Goal: Check status: Check status

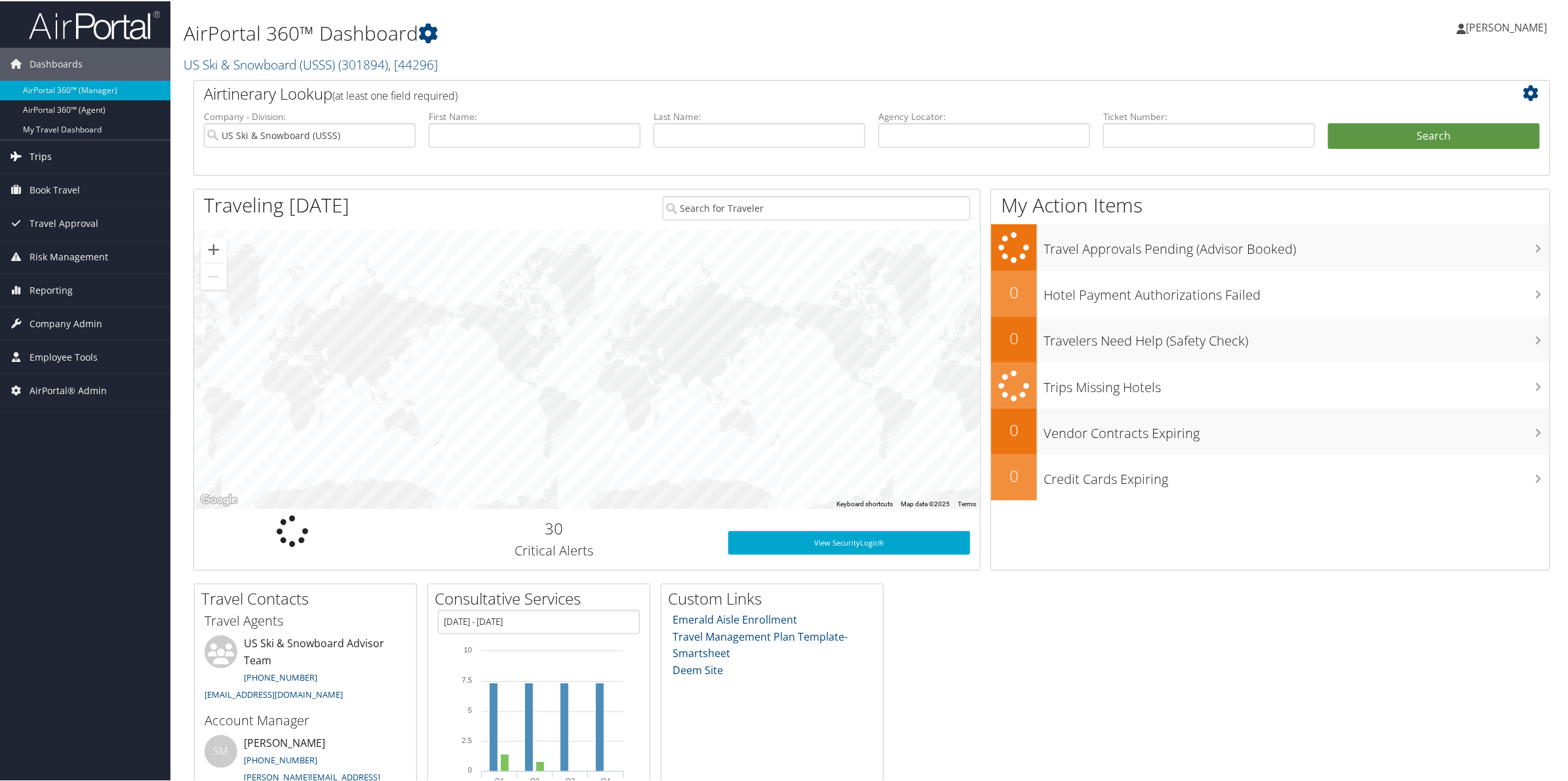
click at [44, 156] on span "Trips" at bounding box center [41, 155] width 23 height 33
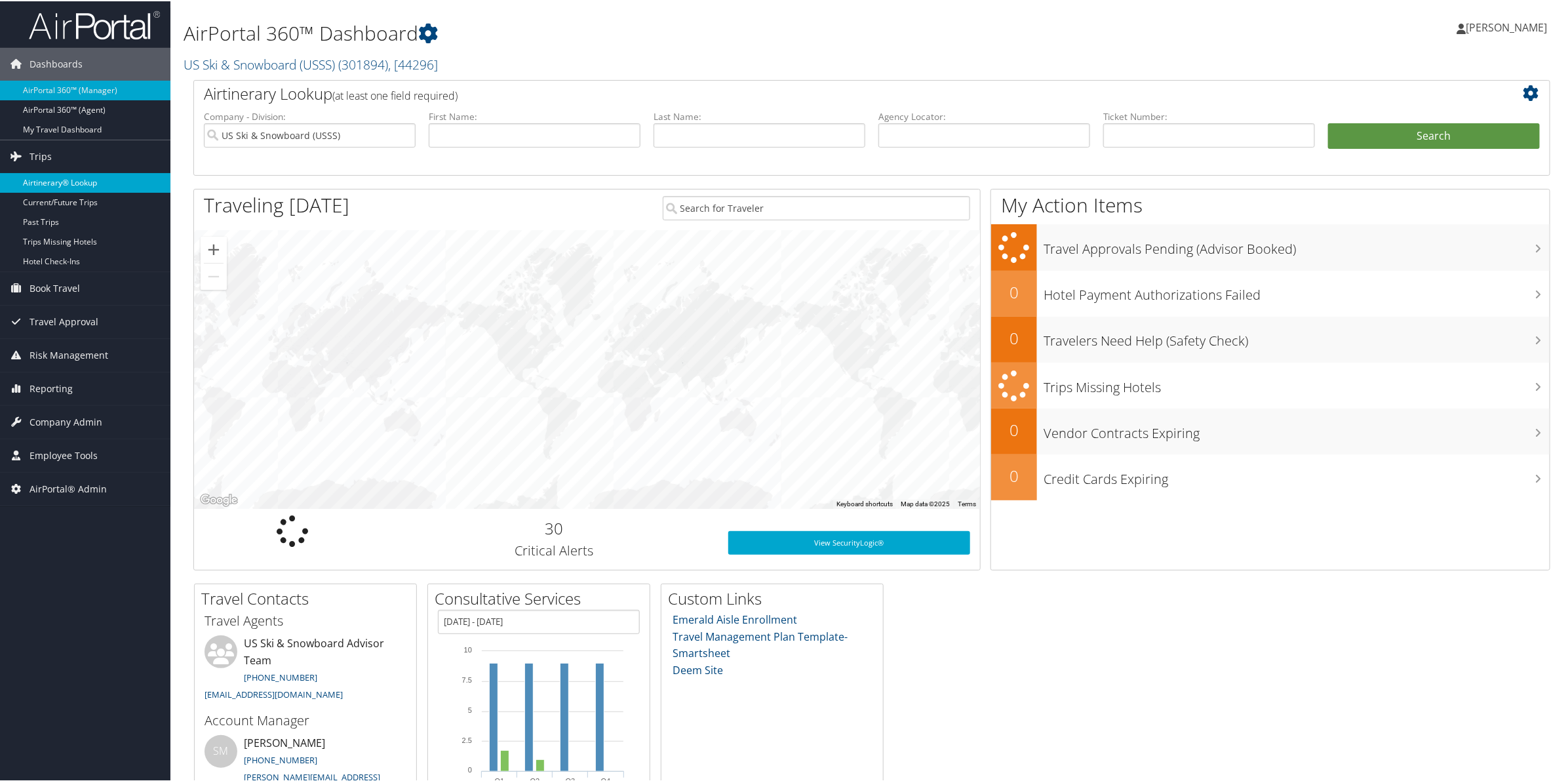
click at [63, 181] on link "Airtinerary® Lookup" at bounding box center [85, 181] width 171 height 20
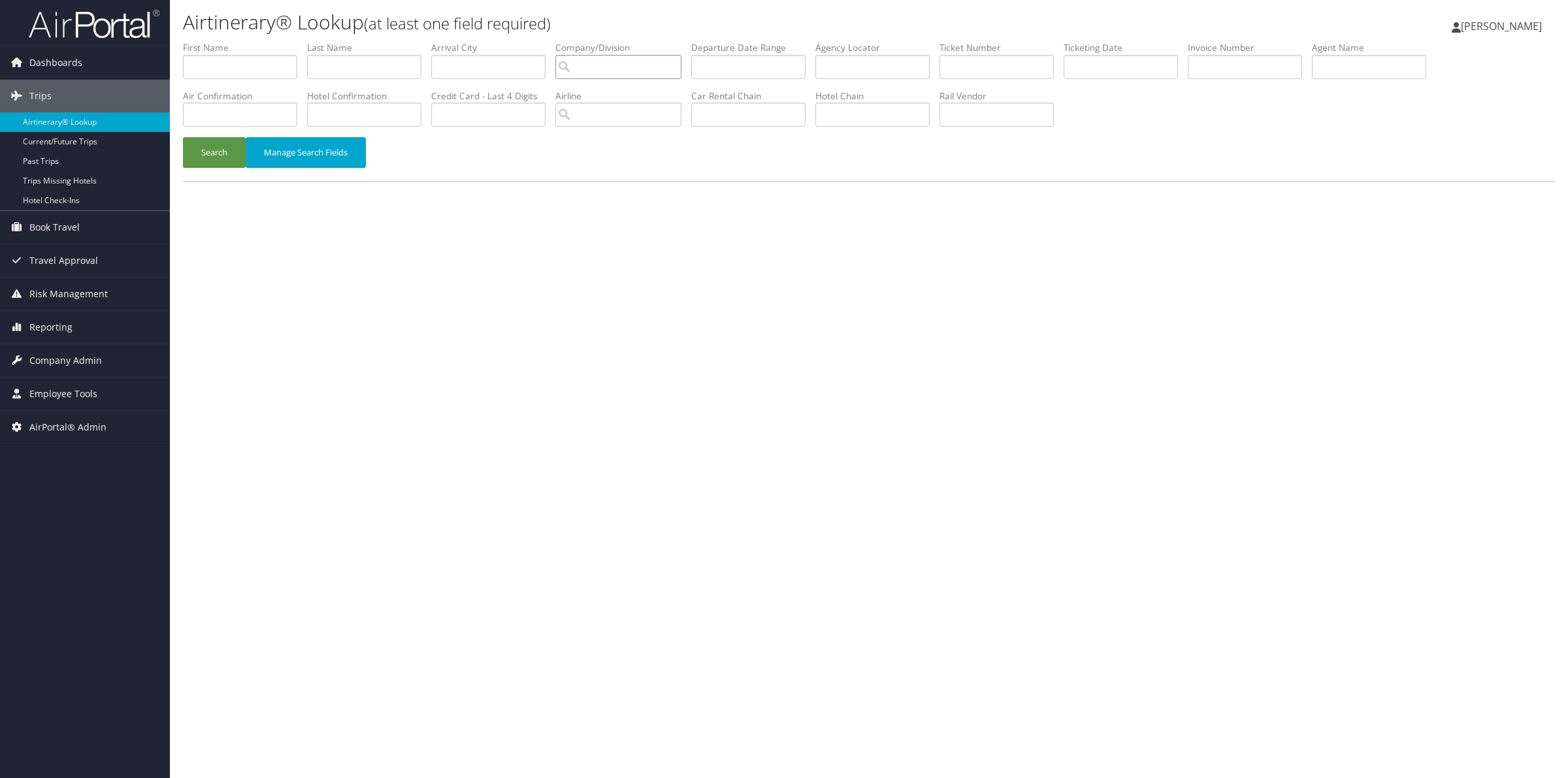
click at [640, 66] on input "search" at bounding box center [619, 67] width 126 height 24
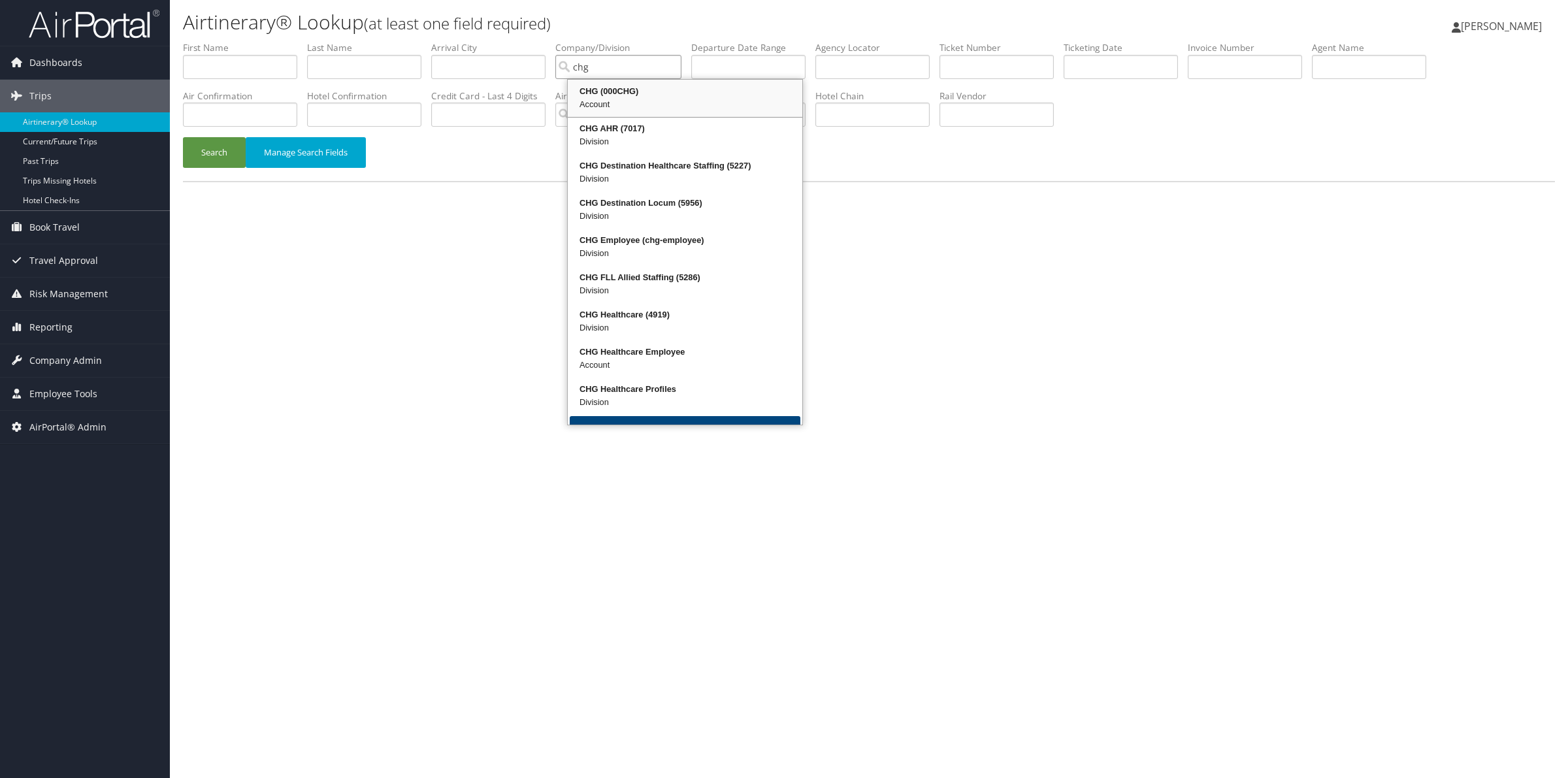
click at [612, 95] on div "CHG (000CHG)" at bounding box center [684, 91] width 230 height 13
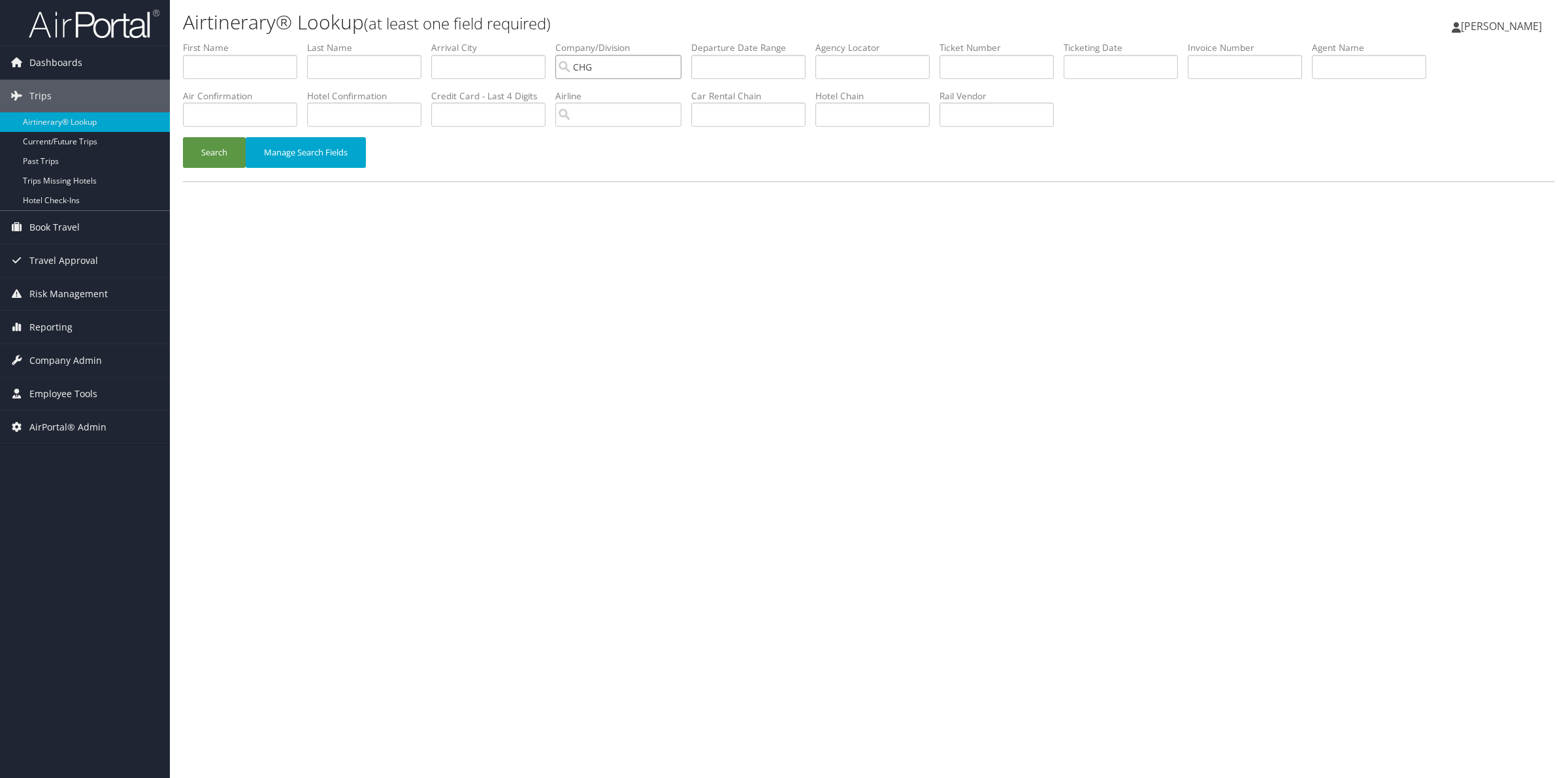
type input "CHG"
click at [615, 115] on input "search" at bounding box center [619, 115] width 126 height 24
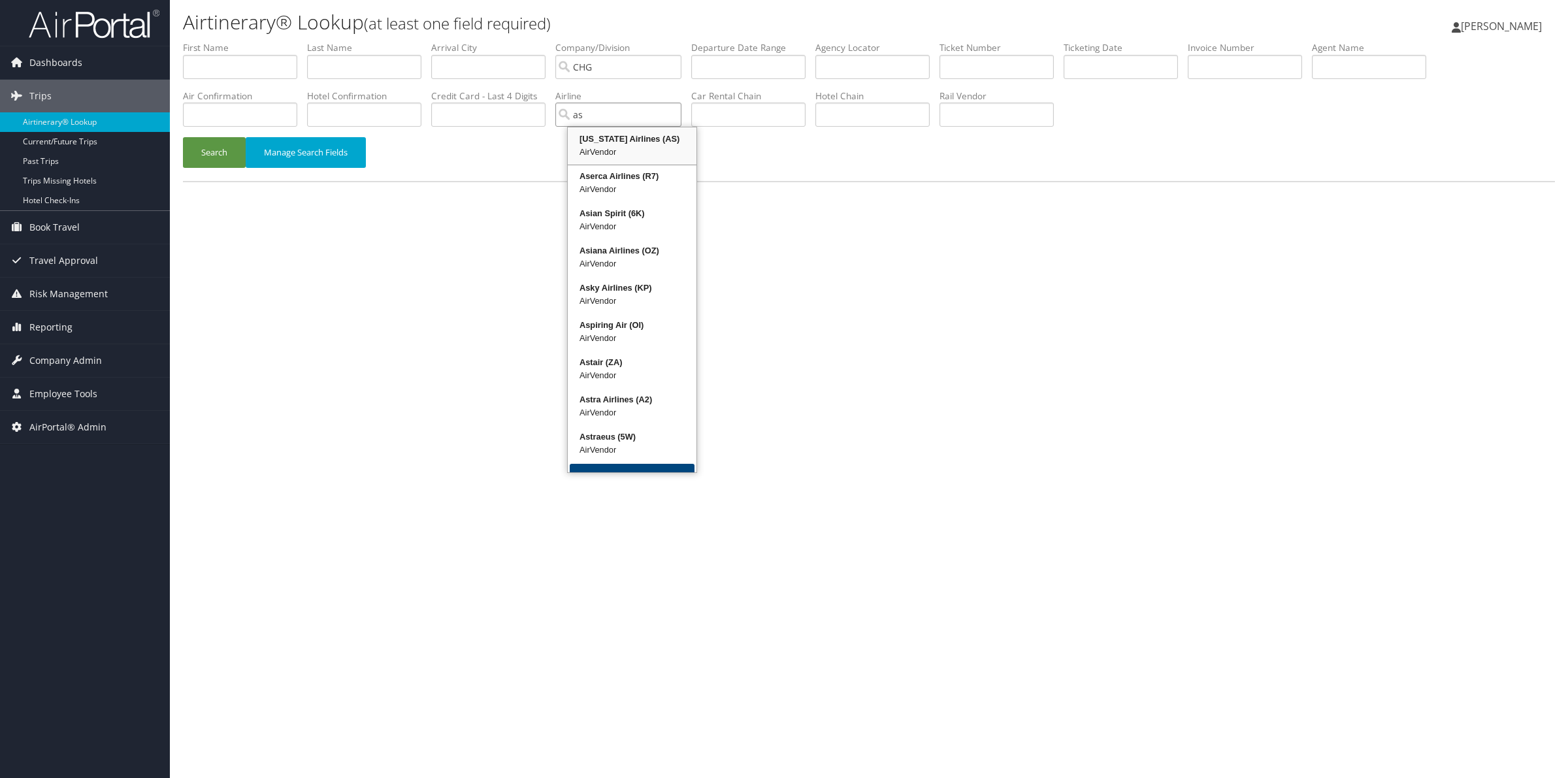
click at [616, 138] on div "Alaska Airlines (AS)" at bounding box center [632, 139] width 125 height 13
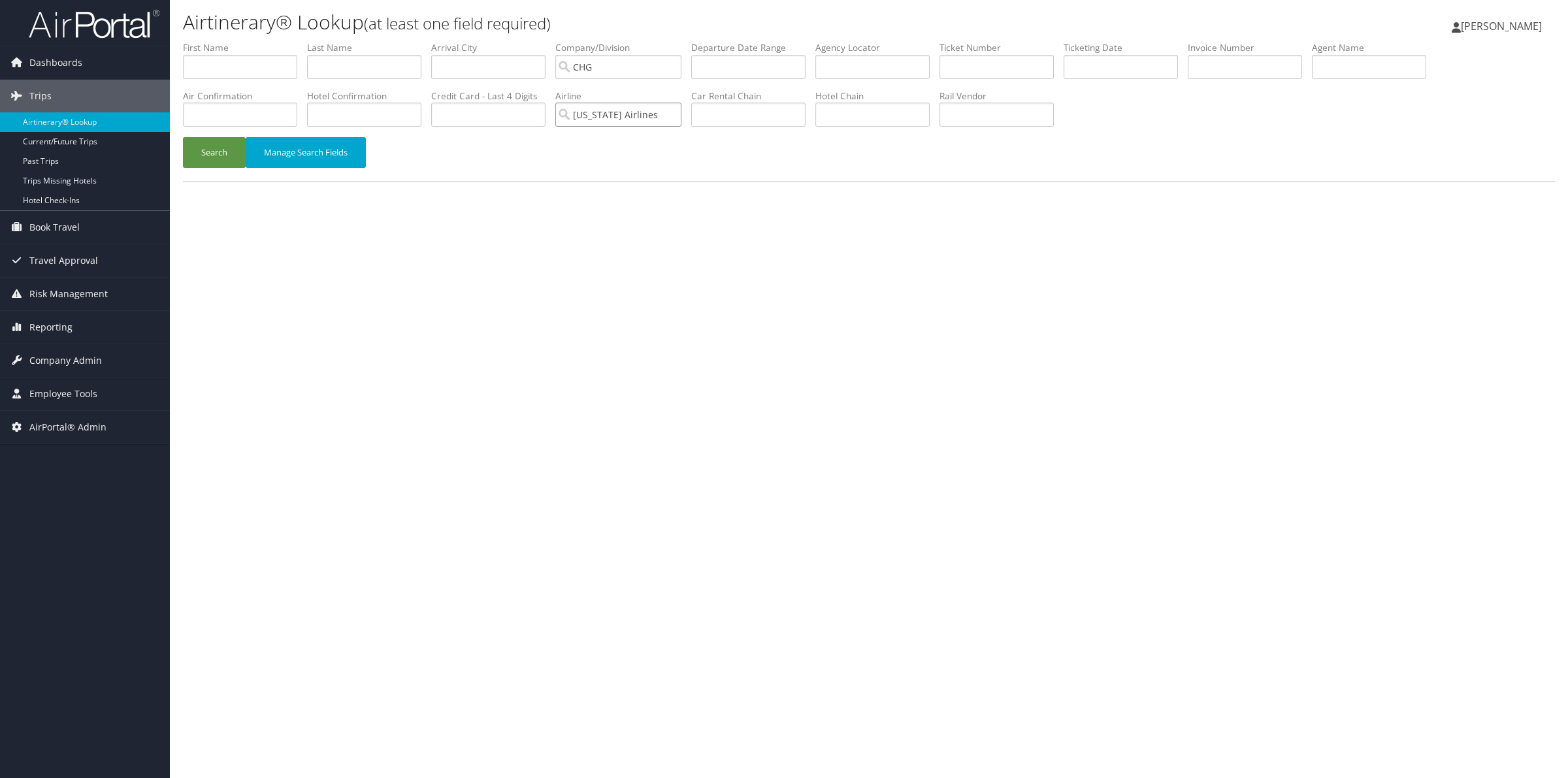
type input "Alaska Airlines"
click at [1121, 66] on input "text" at bounding box center [1121, 67] width 115 height 24
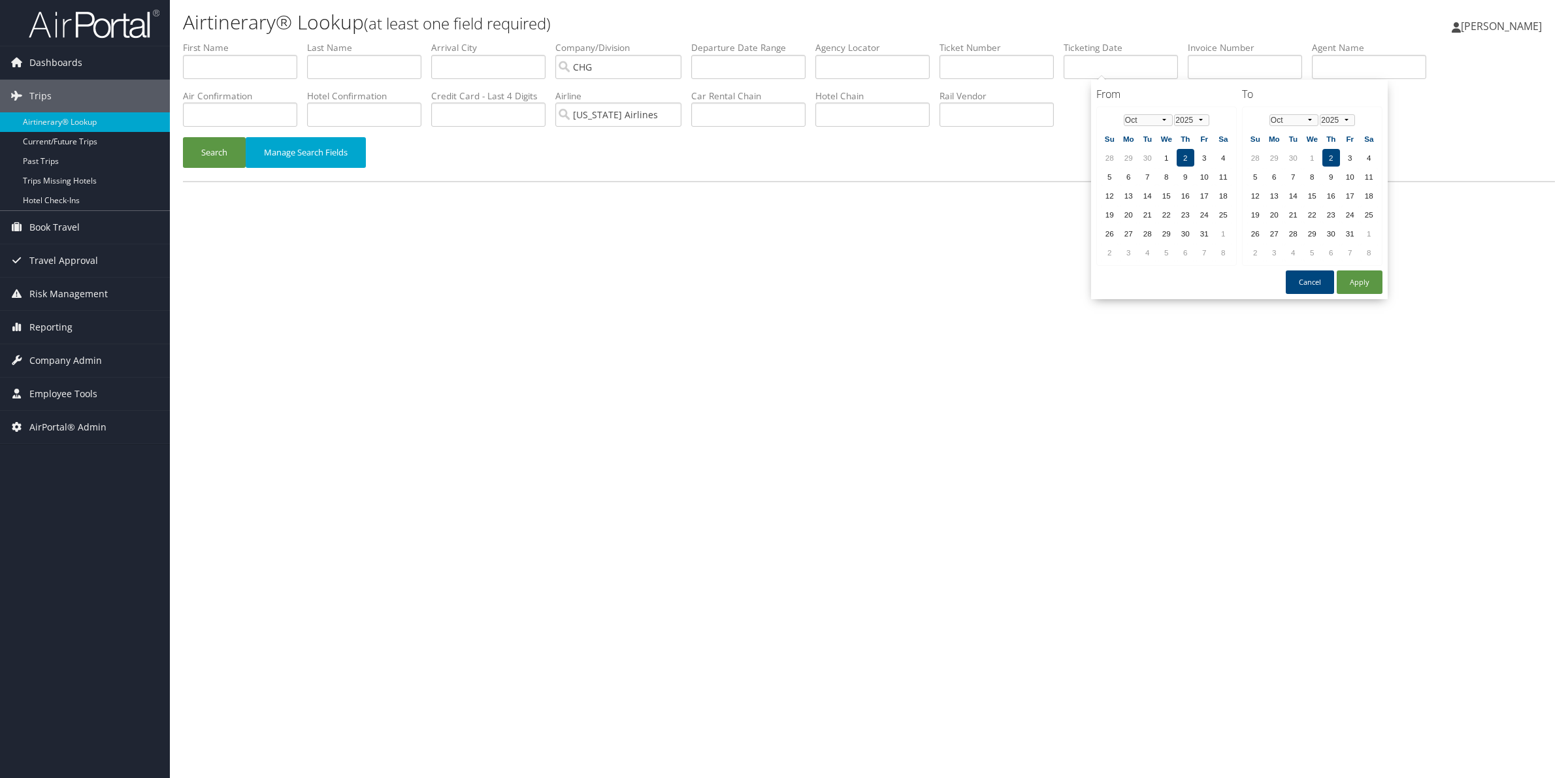
click at [1184, 155] on td "2" at bounding box center [1185, 157] width 18 height 18
click at [1354, 276] on button "Apply" at bounding box center [1359, 282] width 46 height 23
type input "[DATE]"
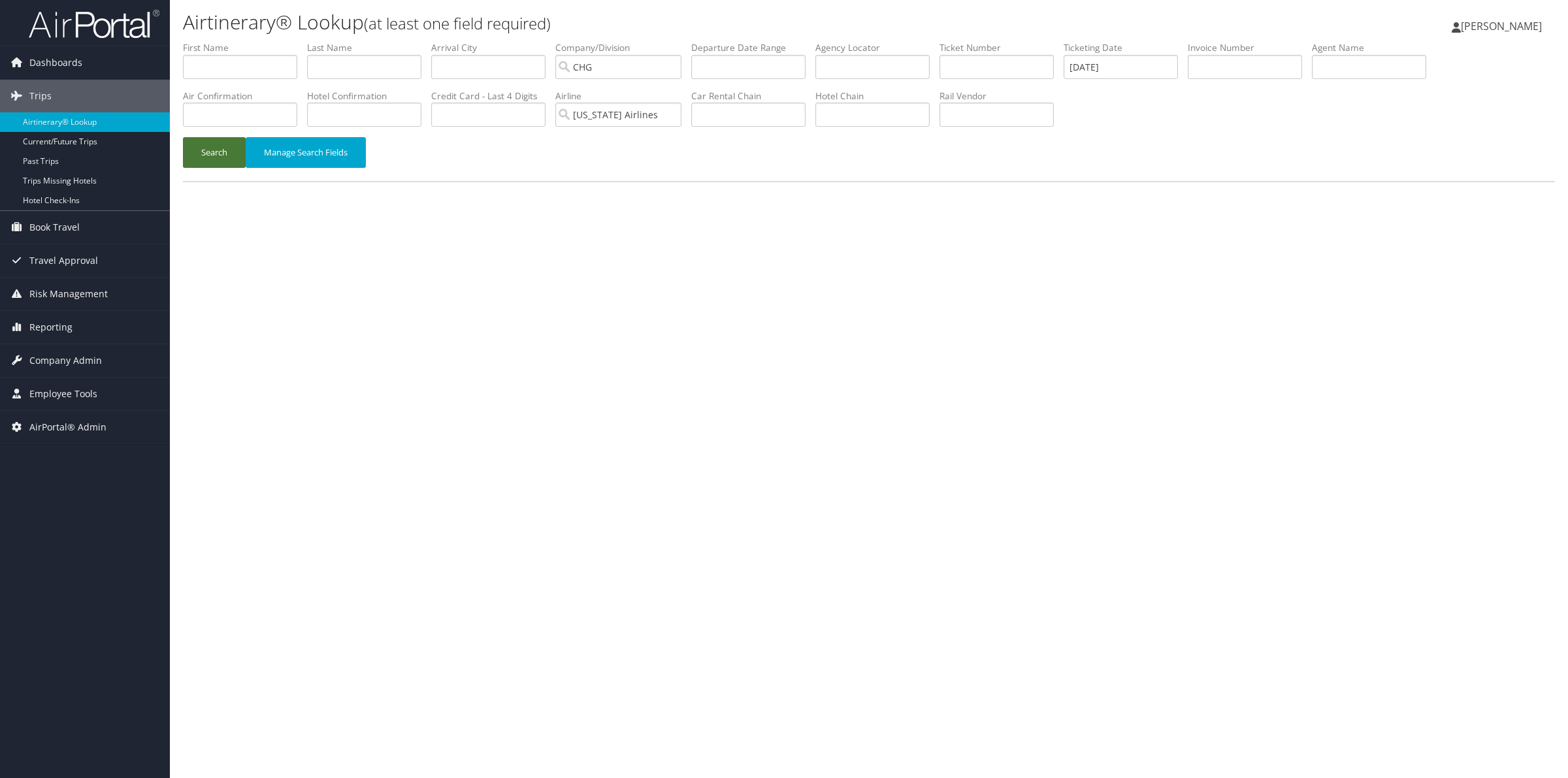
click at [213, 160] on button "Search" at bounding box center [214, 152] width 63 height 31
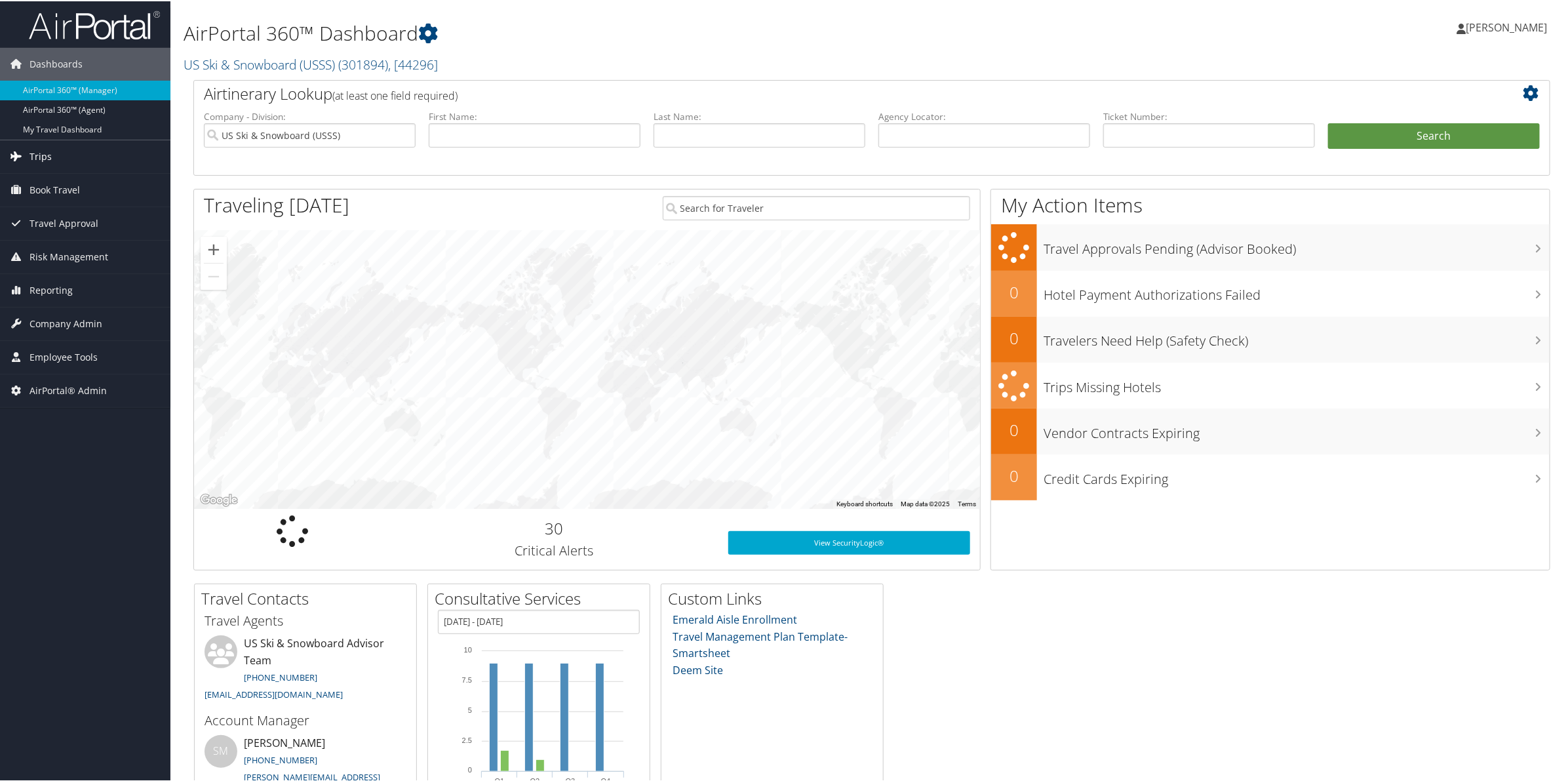
click at [76, 159] on link "Trips" at bounding box center [85, 155] width 171 height 33
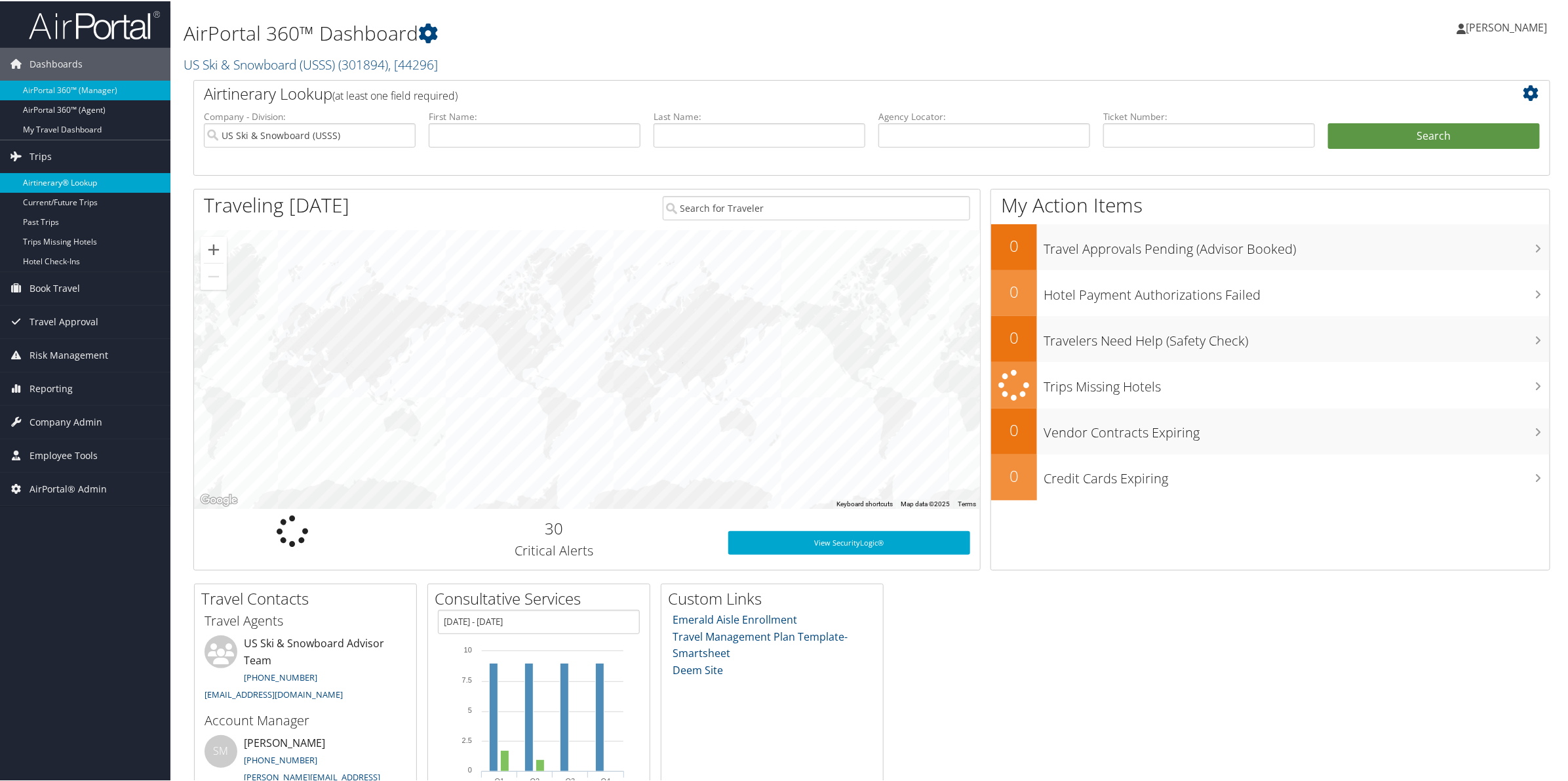
click at [71, 182] on link "Airtinerary® Lookup" at bounding box center [85, 181] width 171 height 20
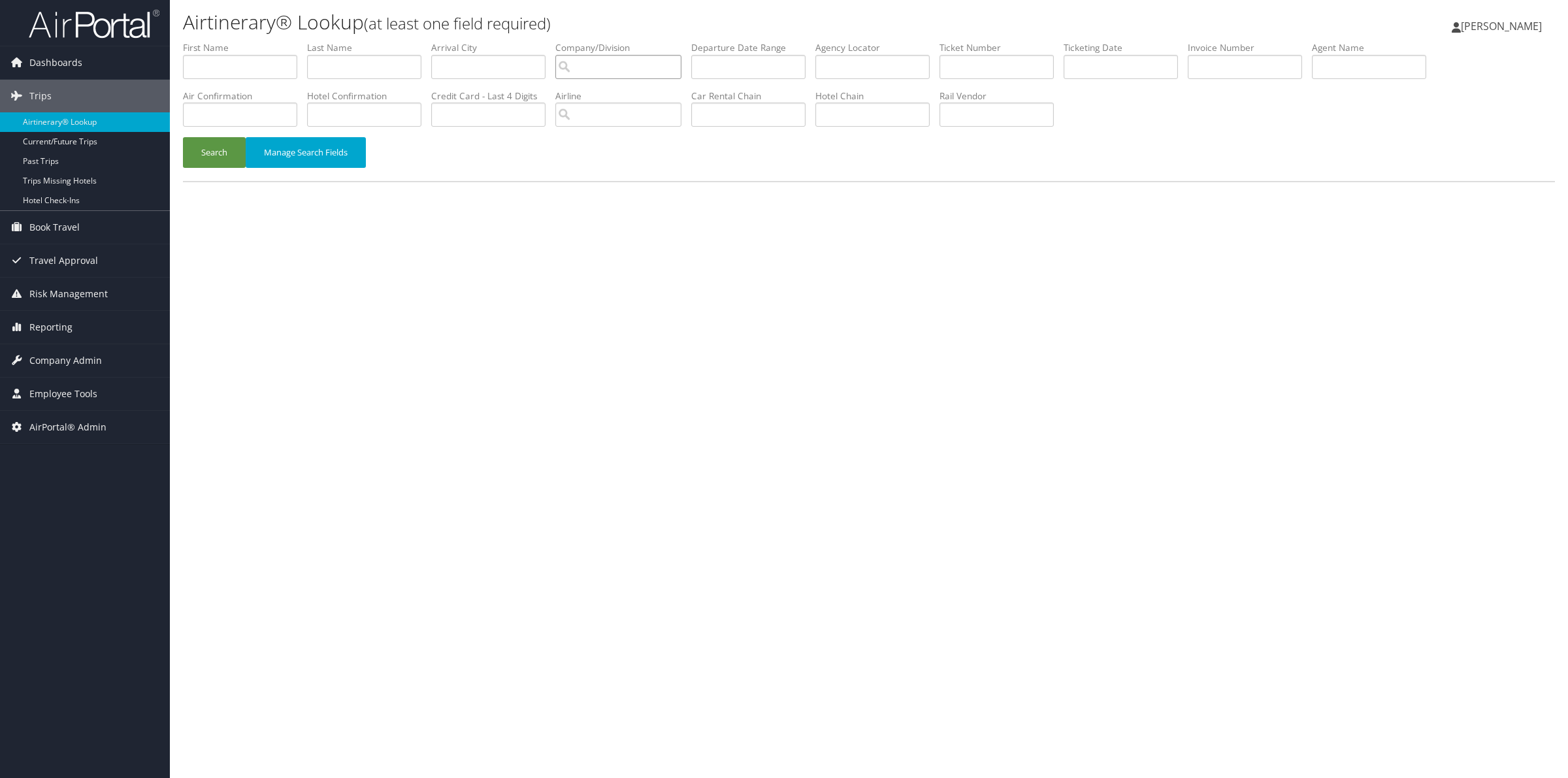
click at [632, 70] on input "search" at bounding box center [619, 67] width 126 height 24
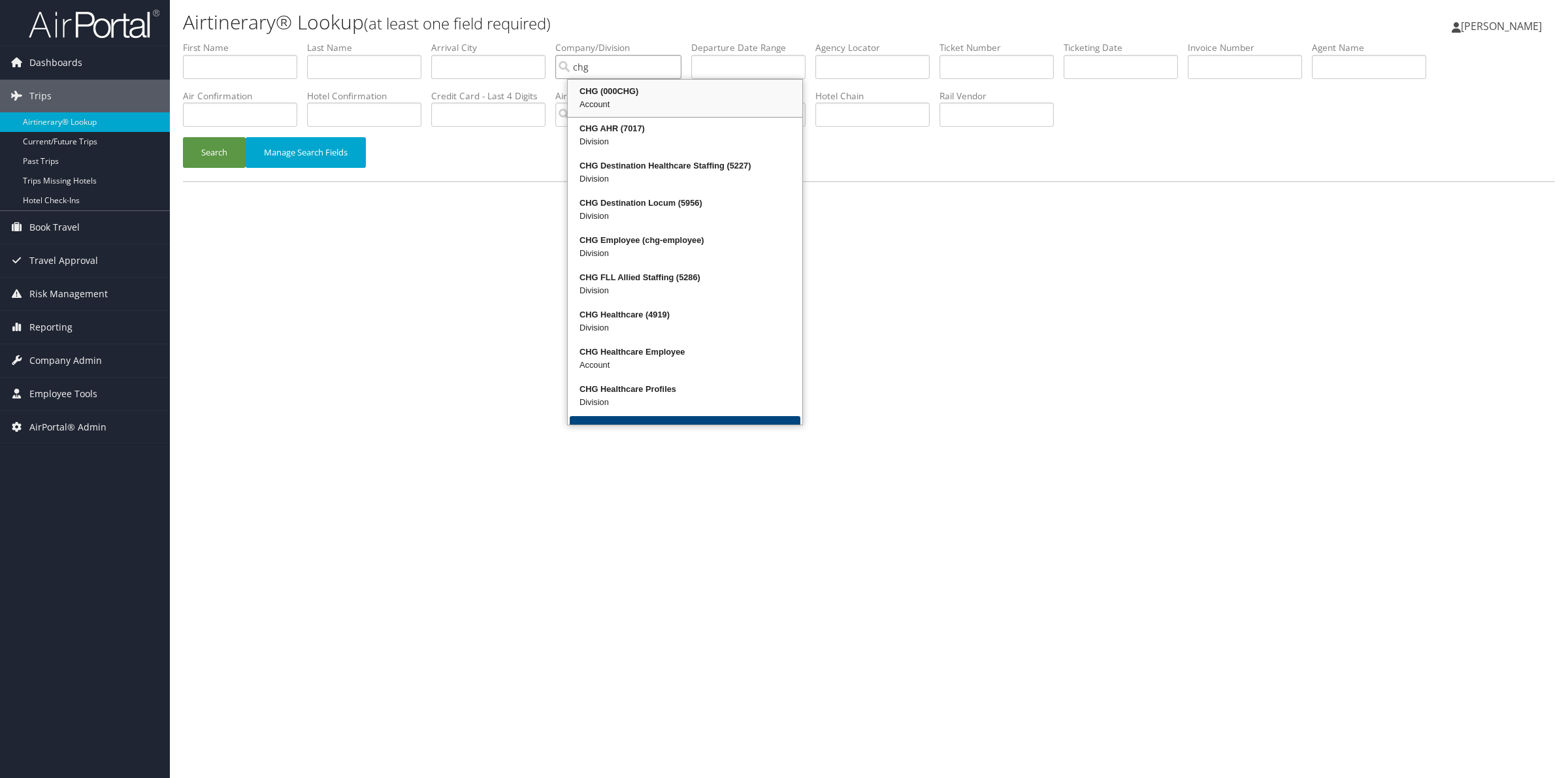
click at [624, 106] on div "Account" at bounding box center [684, 104] width 230 height 13
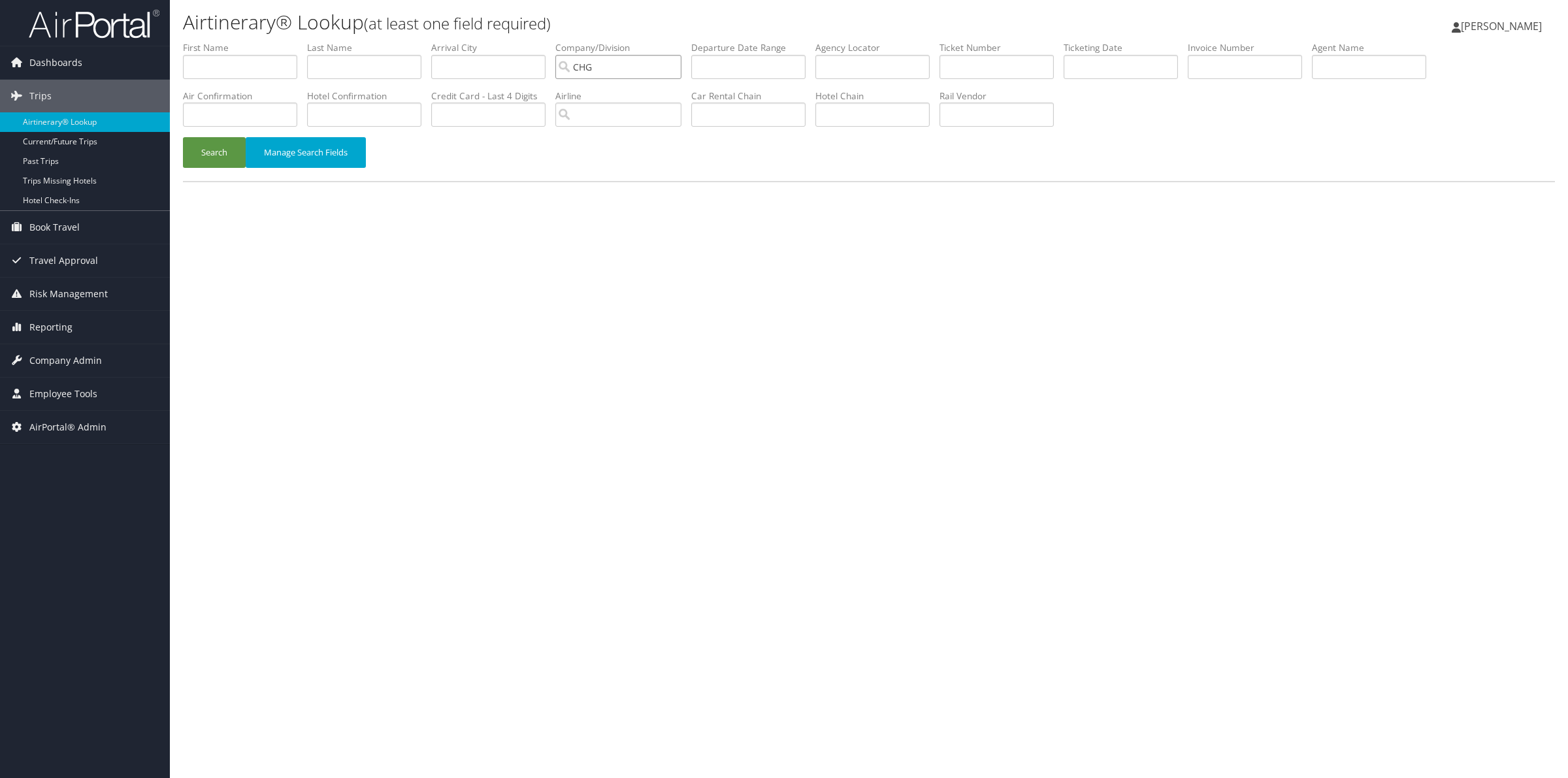
type input "CHG"
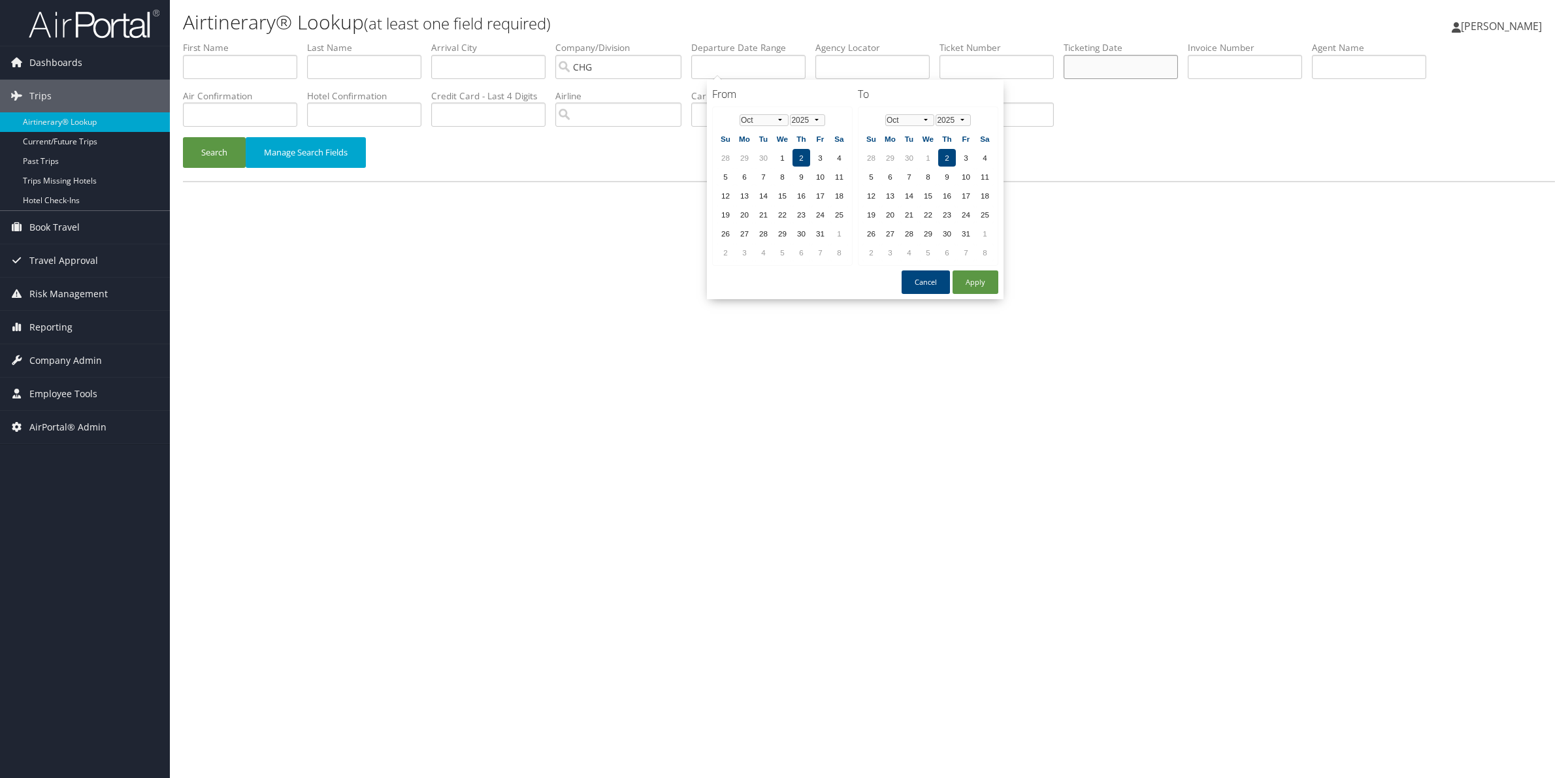
click at [1178, 70] on input "text" at bounding box center [1121, 67] width 115 height 24
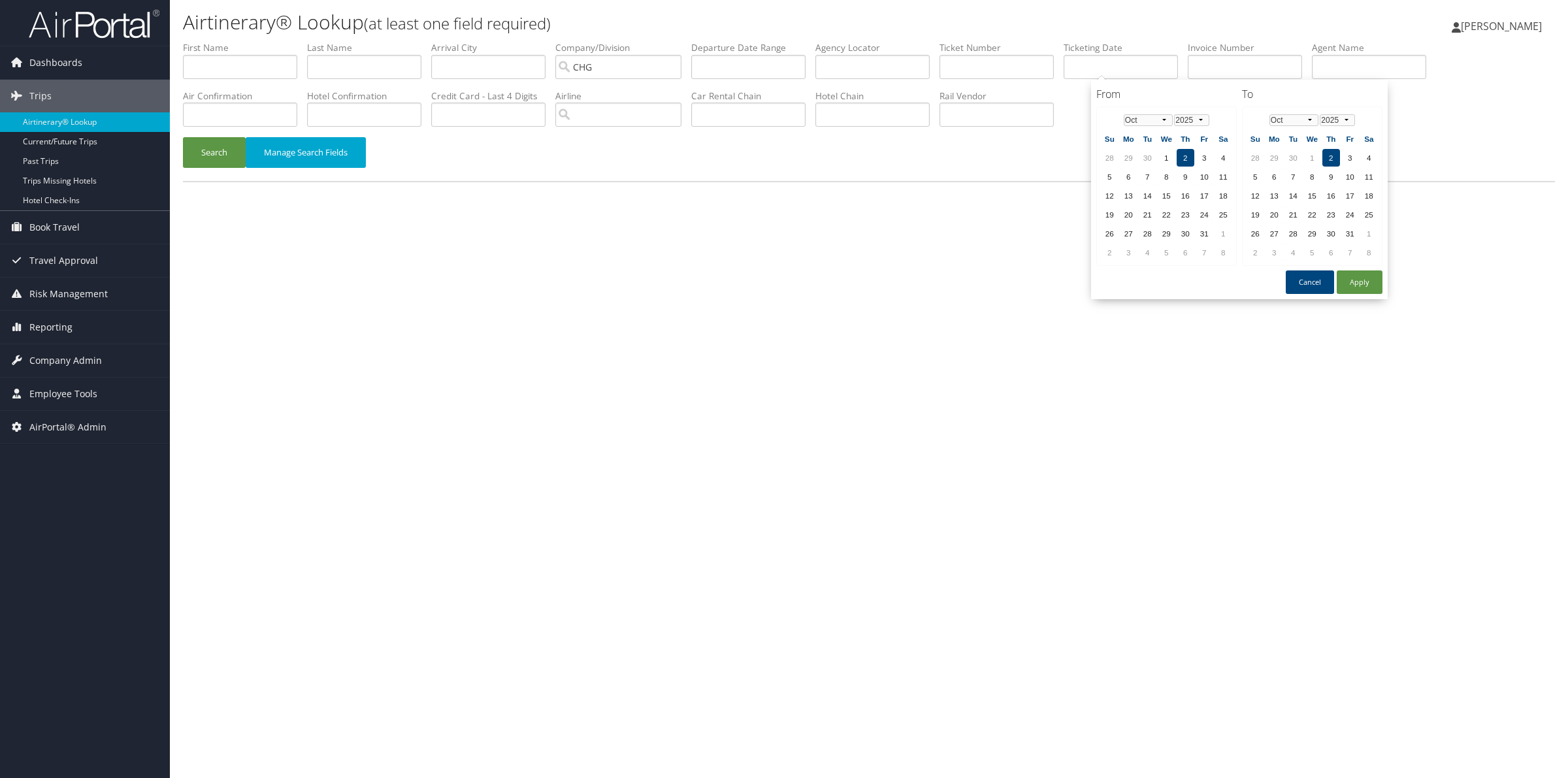
click at [1180, 153] on td "2" at bounding box center [1185, 157] width 18 height 18
click at [1327, 150] on td "2" at bounding box center [1331, 157] width 18 height 18
click at [1366, 279] on button "Apply" at bounding box center [1359, 282] width 46 height 23
type input "[DATE]"
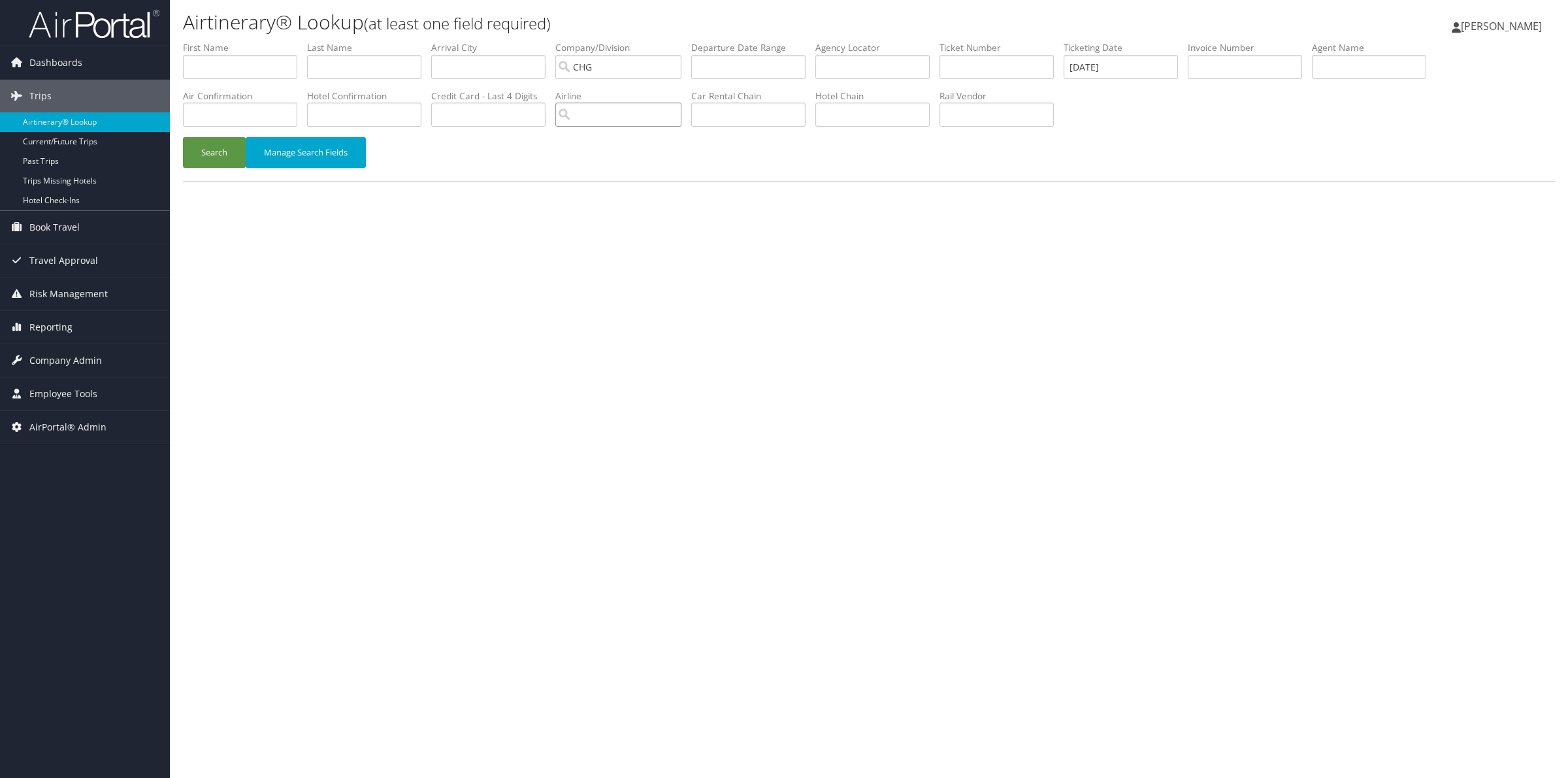
click at [609, 117] on input "search" at bounding box center [619, 115] width 126 height 24
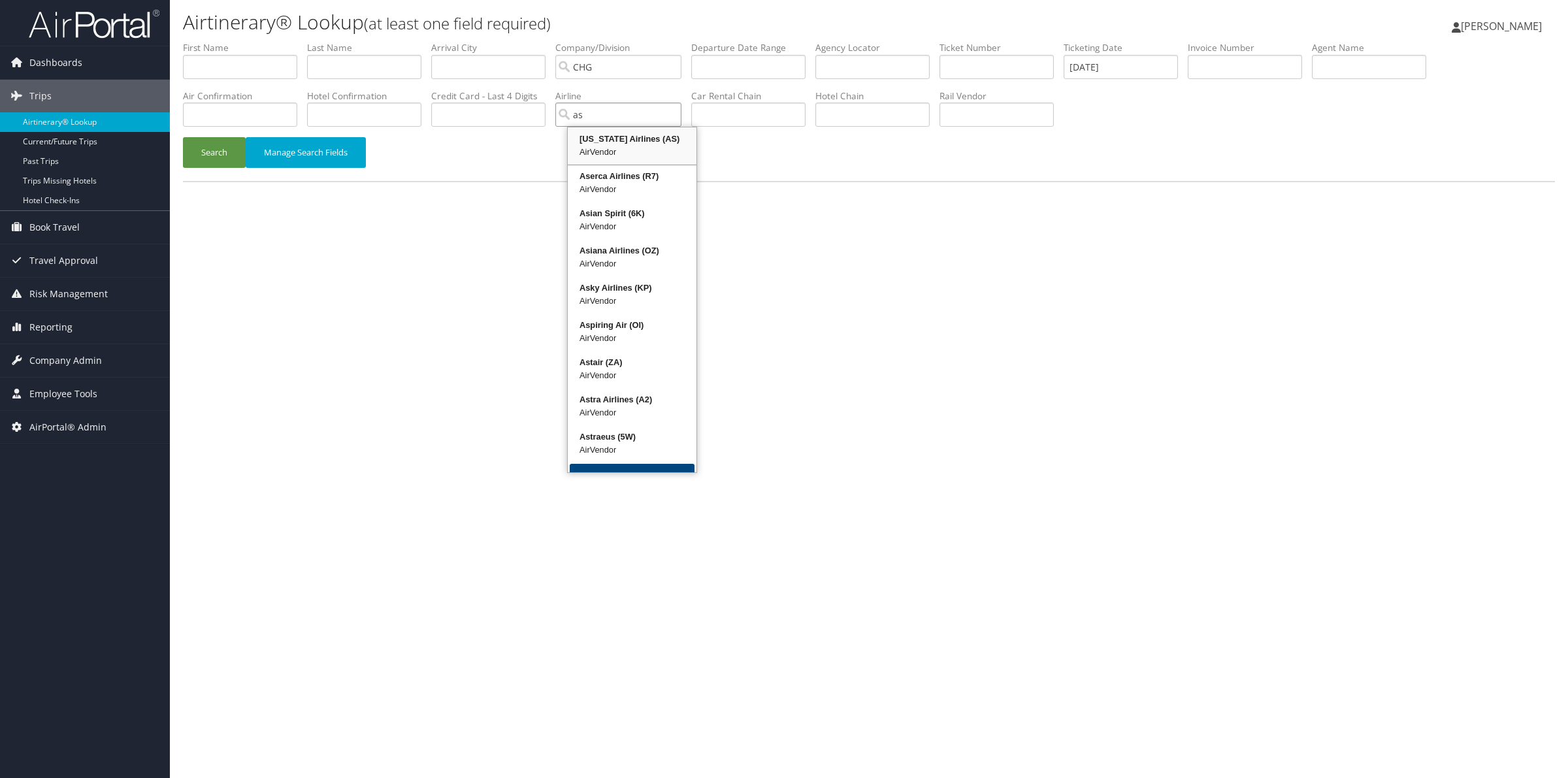
click at [599, 145] on div "[US_STATE] Airlines (AS)" at bounding box center [632, 139] width 125 height 13
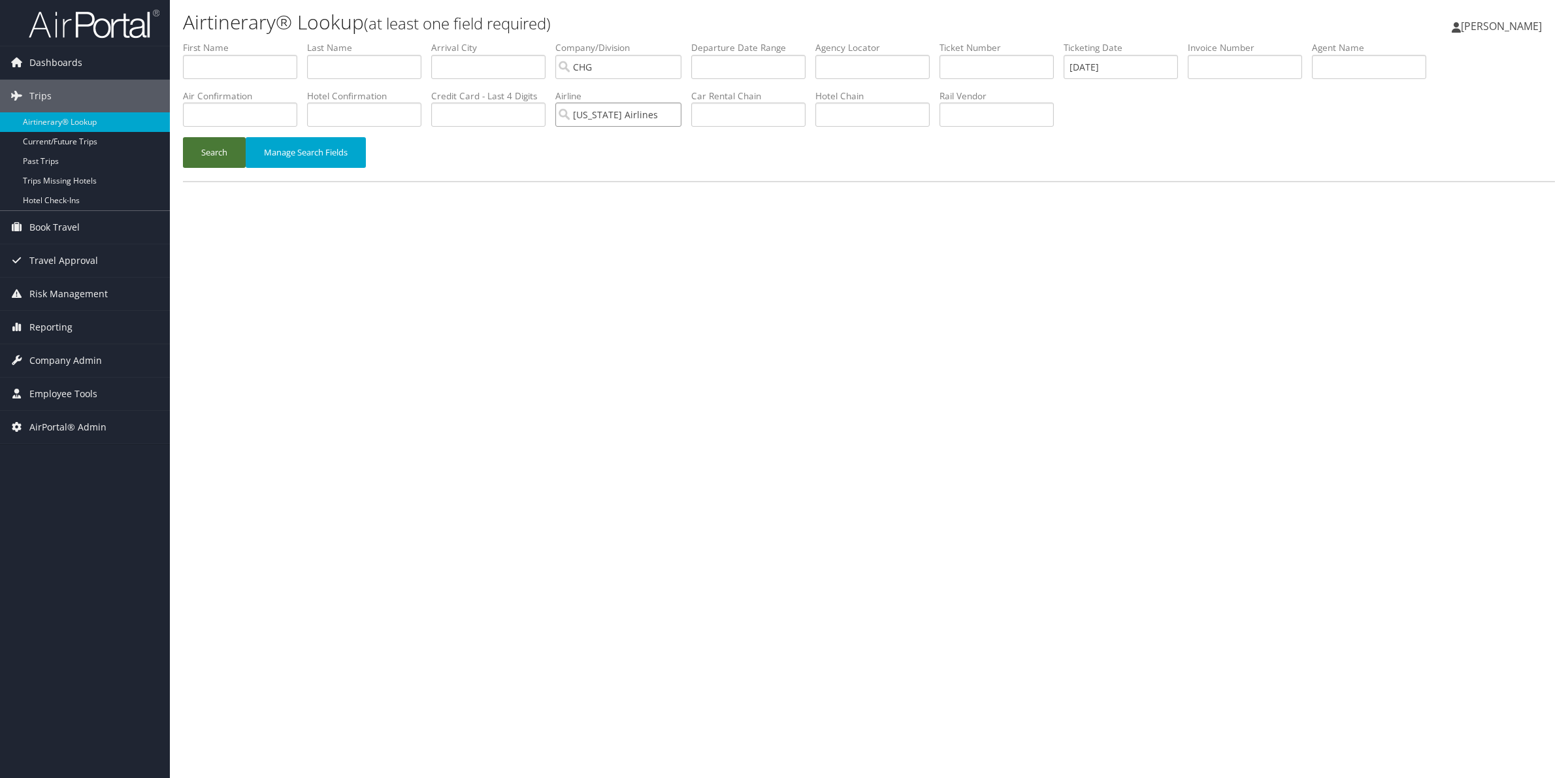
type input "[US_STATE] Airlines"
click at [227, 160] on button "Search" at bounding box center [214, 152] width 63 height 31
